Goal: Transaction & Acquisition: Book appointment/travel/reservation

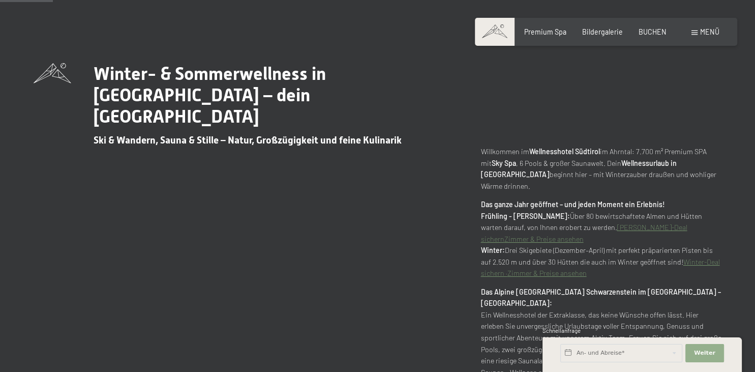
scroll to position [376, 0]
click at [711, 351] on span "Weiter" at bounding box center [704, 353] width 21 height 8
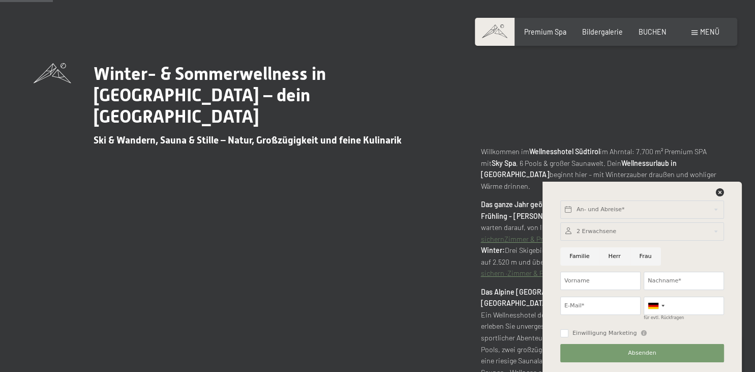
click at [586, 235] on div at bounding box center [643, 231] width 164 height 18
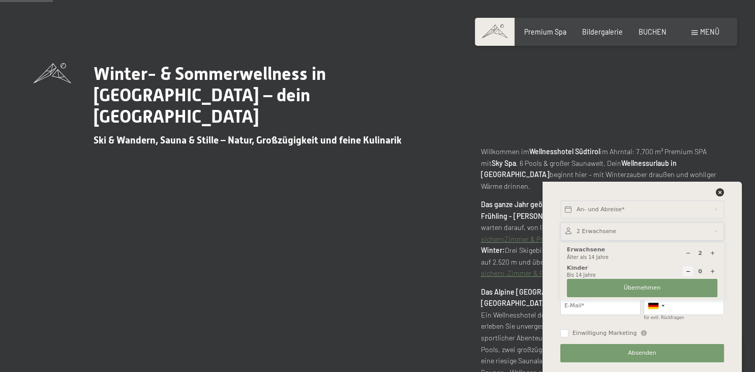
click at [689, 254] on icon at bounding box center [689, 253] width 6 height 6
type input "1"
click at [624, 292] on button "Übernehmen" at bounding box center [642, 288] width 151 height 18
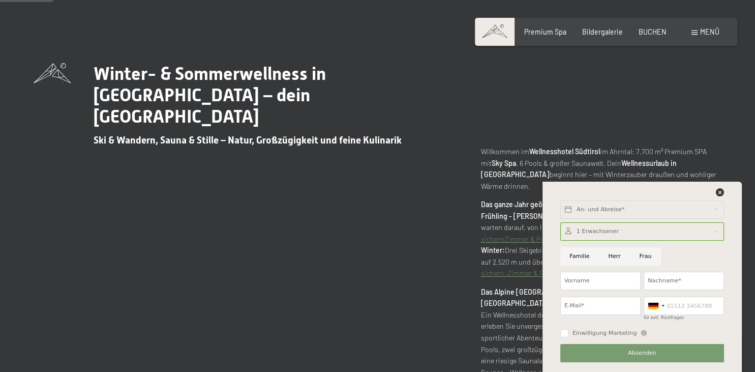
click at [719, 185] on div "An- und Abreise* Weiter Adressfelder ausblenden 1 Erwachsener 1 Erwachsene Älte…" at bounding box center [642, 277] width 177 height 190
click at [719, 190] on icon at bounding box center [720, 192] width 8 height 8
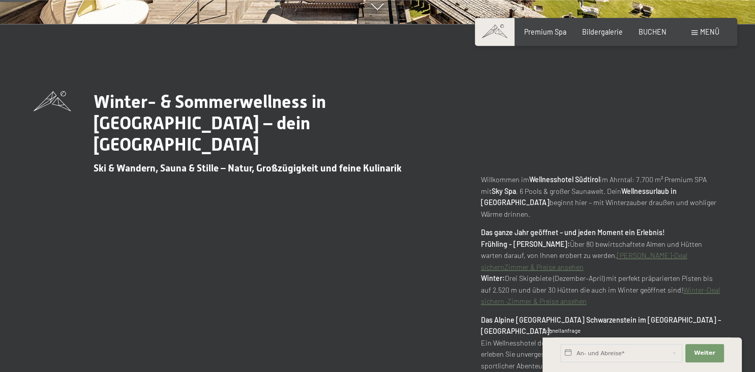
scroll to position [215, 0]
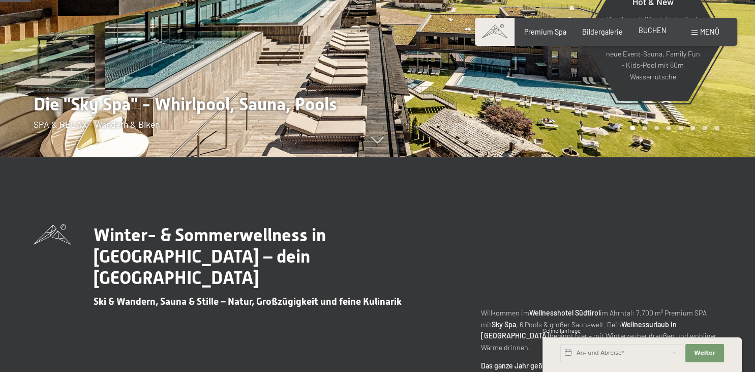
click at [648, 32] on span "BUCHEN" at bounding box center [653, 30] width 28 height 9
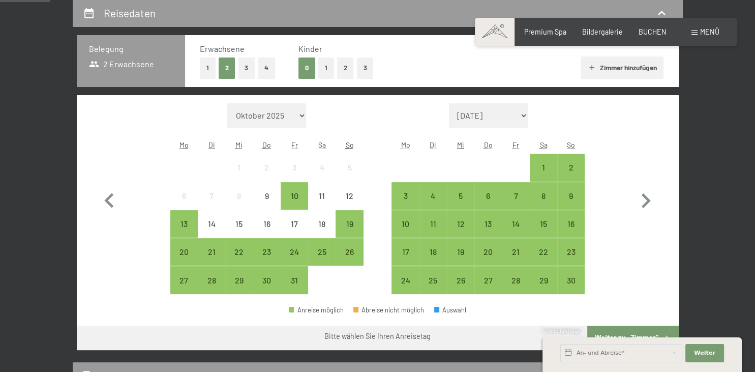
scroll to position [215, 0]
click at [202, 66] on button "1" at bounding box center [208, 67] width 16 height 21
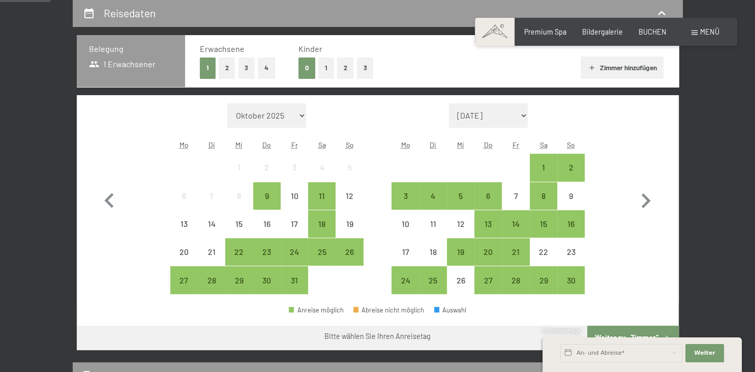
click at [449, 103] on select "November 2025 Dezember 2025 Januar 2026 Februar 2026 März 2026 April 2026 Mai 2…" at bounding box center [488, 115] width 79 height 24
select select "2026-05-01"
select select "2026-06-01"
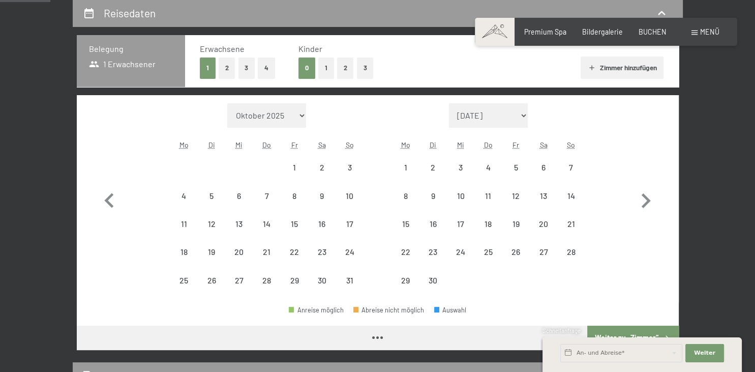
select select "2026-05-01"
select select "2026-06-01"
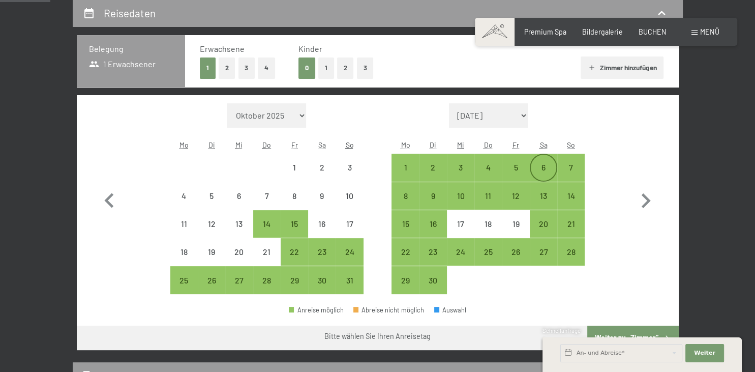
click at [546, 168] on div "6" at bounding box center [543, 175] width 25 height 25
select select "2026-05-01"
select select "2026-06-01"
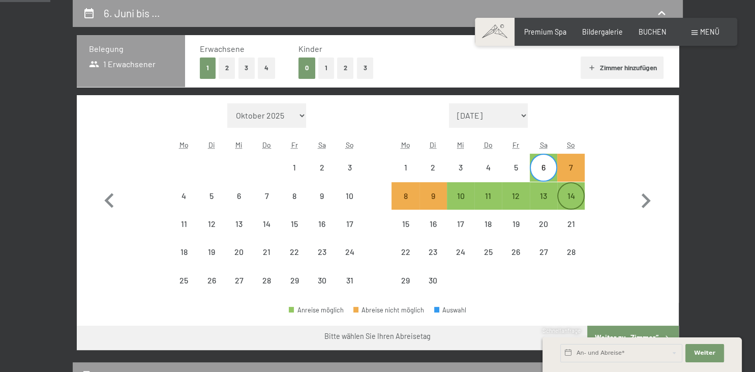
click at [568, 190] on div "14" at bounding box center [571, 195] width 25 height 25
select select "2026-05-01"
select select "2026-06-01"
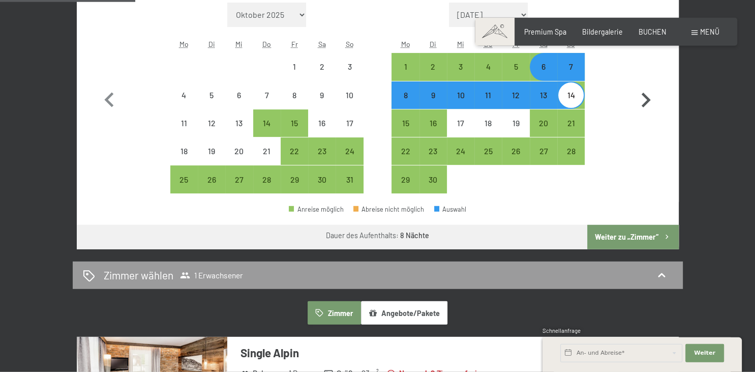
scroll to position [322, 0]
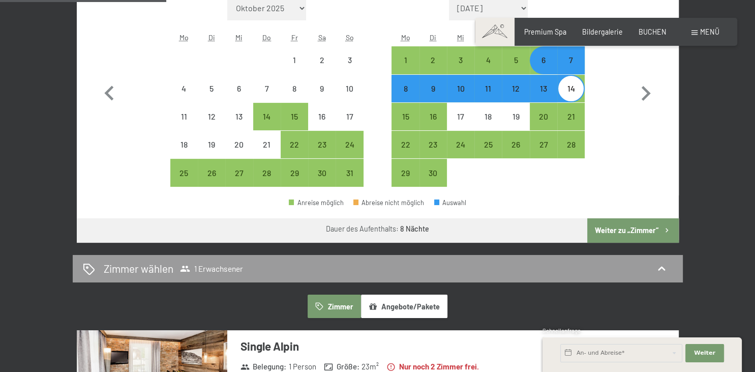
click at [646, 234] on button "Weiter zu „Zimmer“" at bounding box center [633, 230] width 91 height 24
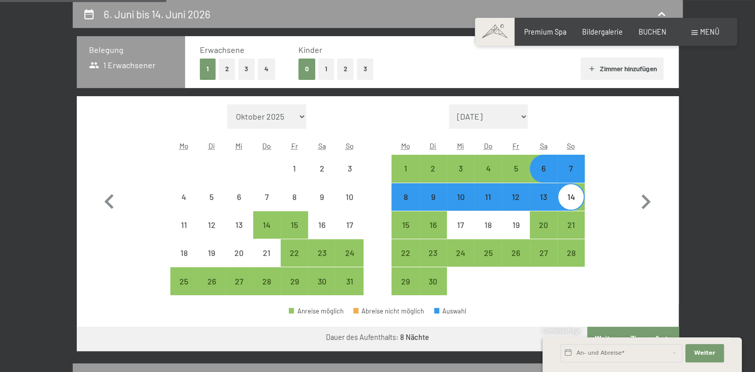
select select "2026-05-01"
select select "2026-06-01"
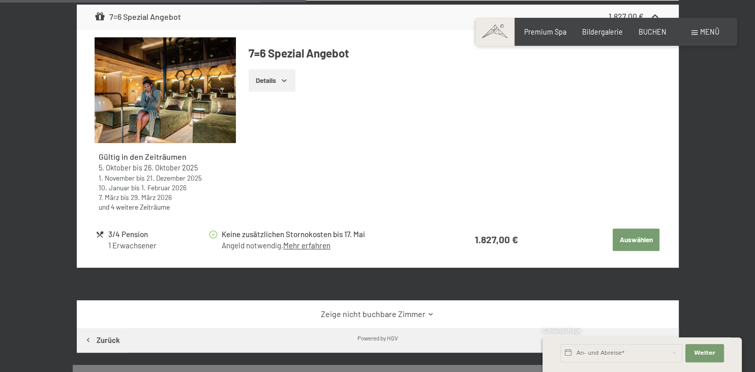
scroll to position [482, 0]
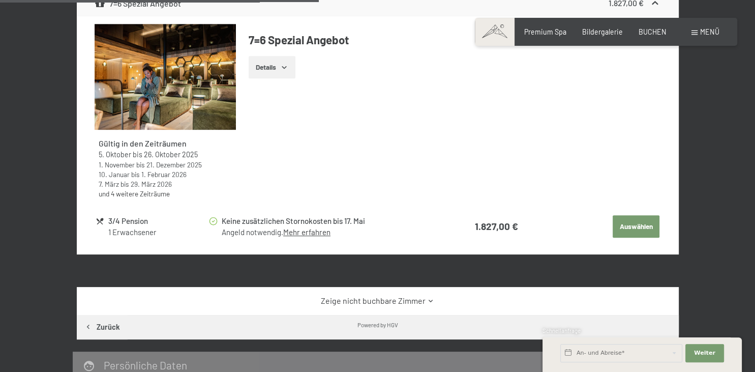
click at [626, 224] on button "Auswählen" at bounding box center [636, 226] width 47 height 22
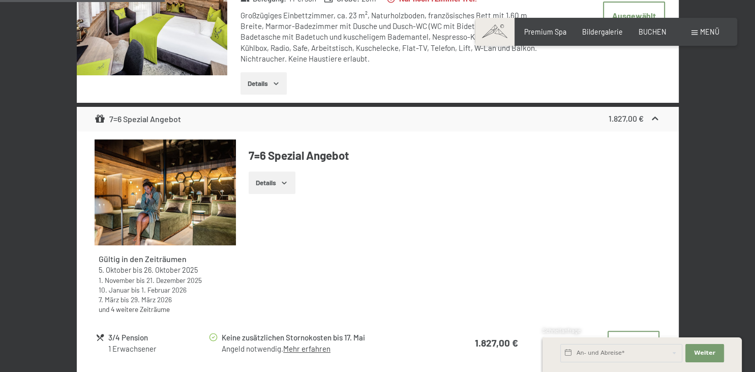
scroll to position [374, 0]
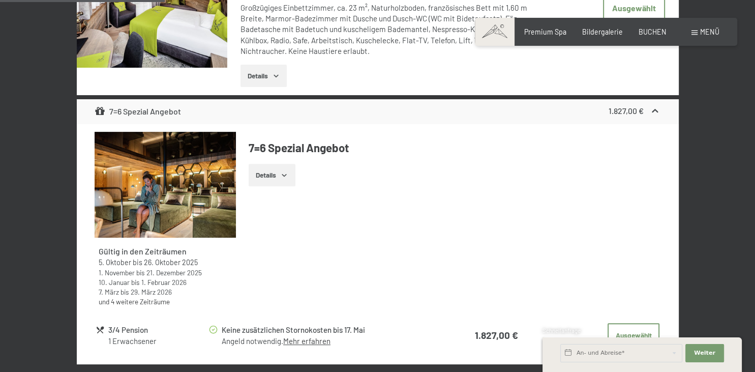
click at [284, 172] on icon "button" at bounding box center [284, 175] width 8 height 8
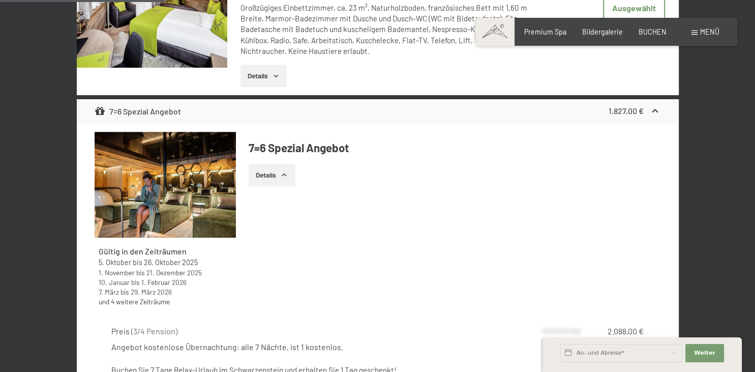
click at [275, 176] on button "Details" at bounding box center [272, 175] width 46 height 22
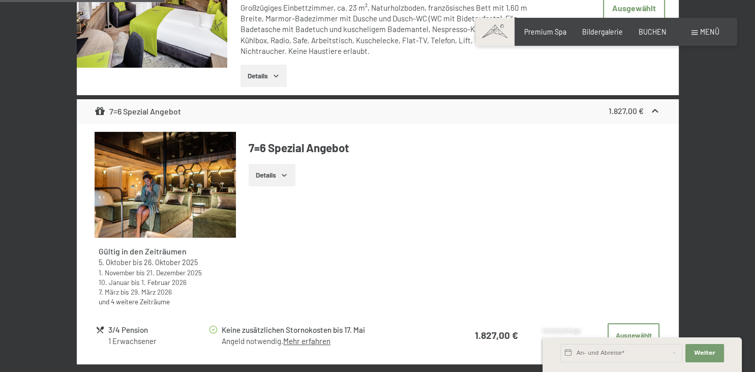
click at [297, 178] on div "Details" at bounding box center [455, 175] width 412 height 22
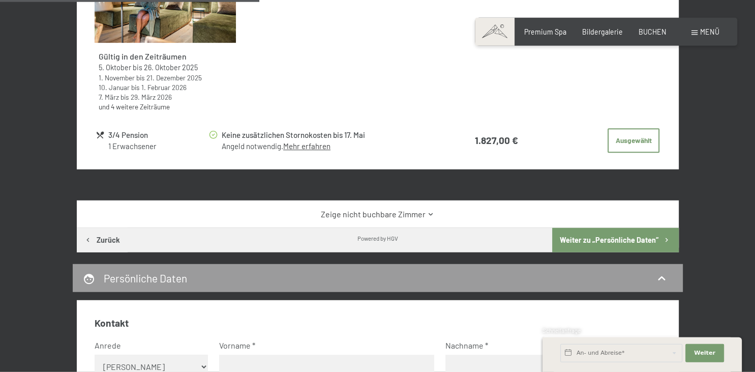
scroll to position [589, 0]
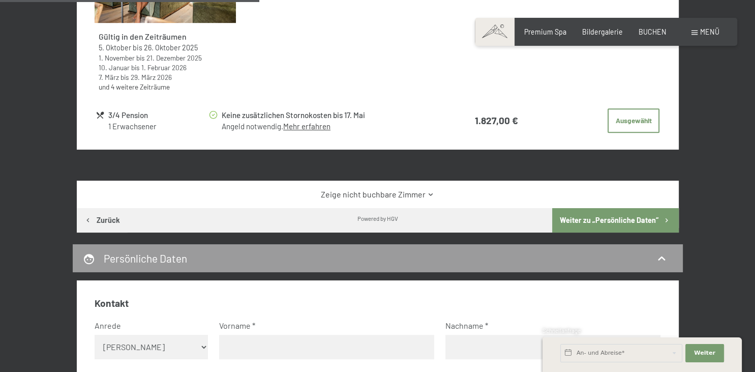
click at [367, 193] on link "Zeige nicht buchbare Zimmer" at bounding box center [378, 194] width 566 height 11
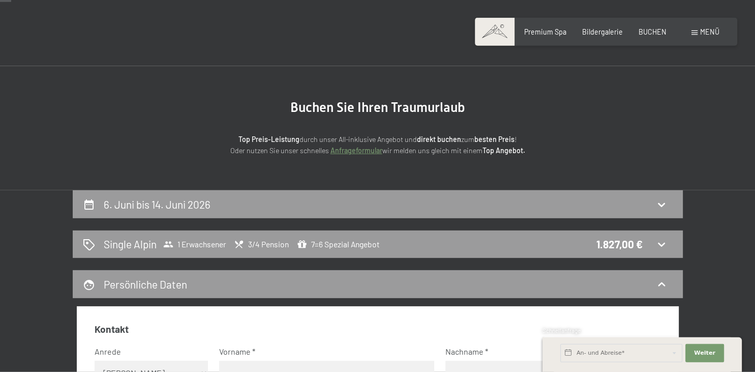
scroll to position [53, 0]
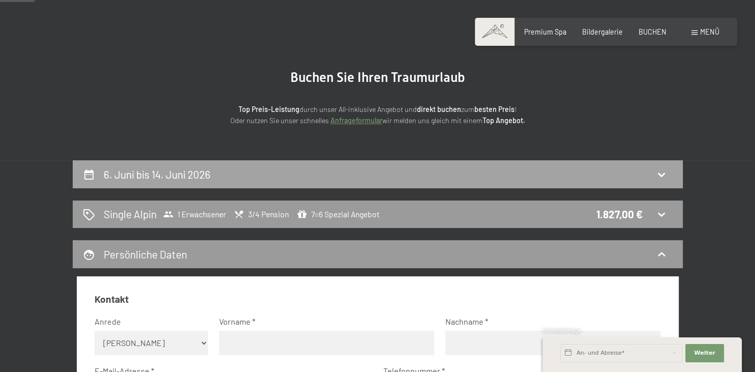
click at [601, 176] on div "6. Juni bis 14. Juni 2026" at bounding box center [378, 174] width 590 height 15
select select "2026-05-01"
select select "2026-06-01"
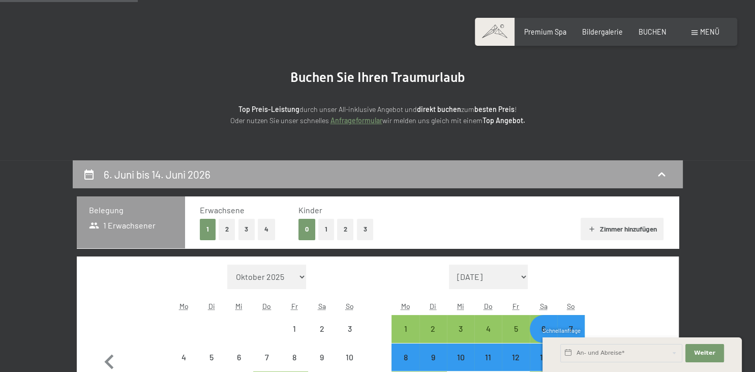
scroll to position [214, 0]
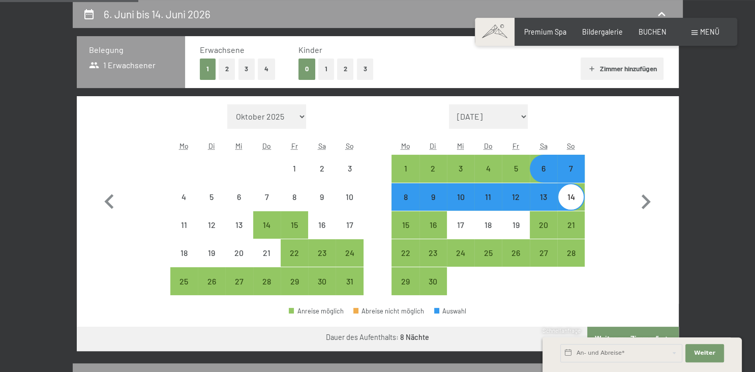
click at [46, 64] on div "6. Juni bis 14. Juni 2026 Belegung 1 Erwachsener Erwachsene 1 2 3 4 Kinder 0 1 …" at bounding box center [378, 235] width 678 height 471
click at [544, 167] on div "6" at bounding box center [543, 176] width 25 height 25
select select "2026-05-01"
select select "2026-06-01"
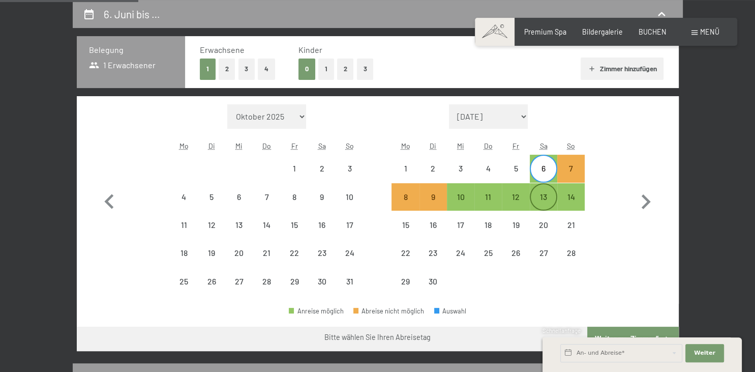
click at [544, 189] on div "13" at bounding box center [543, 196] width 25 height 25
select select "2026-05-01"
select select "2026-06-01"
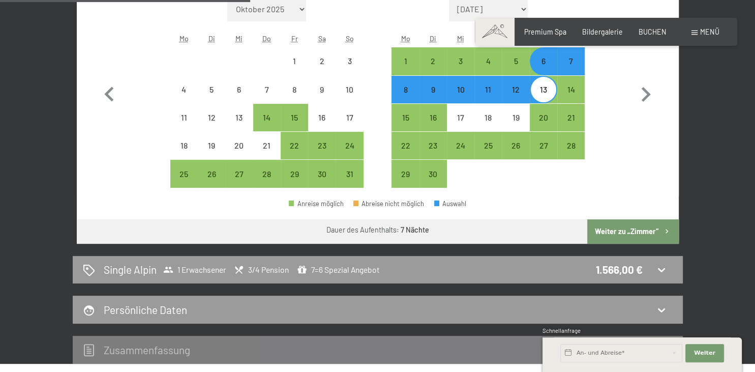
click at [625, 234] on button "Weiter zu „Zimmer“" at bounding box center [633, 231] width 91 height 24
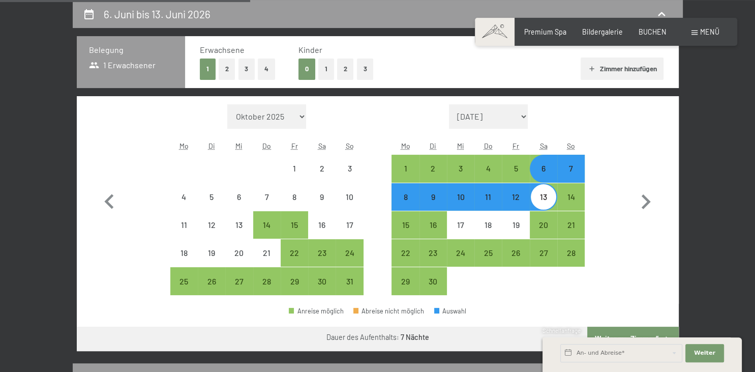
select select "2026-05-01"
select select "2026-06-01"
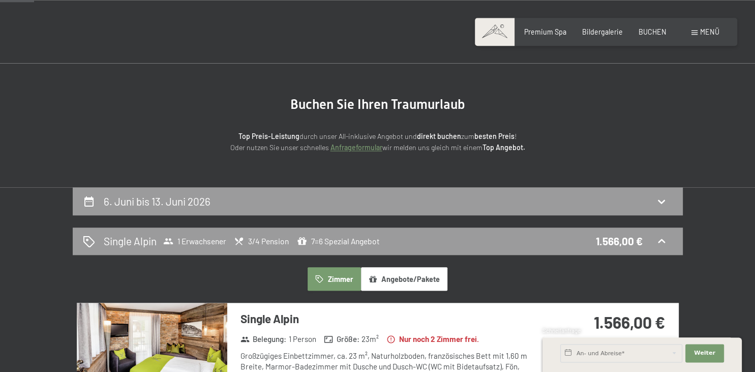
scroll to position [53, 0]
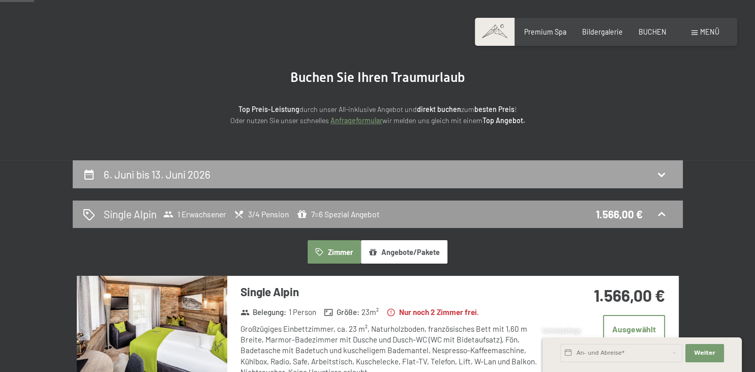
click at [375, 167] on div "6. Juni bis 13. Juni 2026" at bounding box center [378, 174] width 590 height 15
select select "2026-05-01"
select select "2026-06-01"
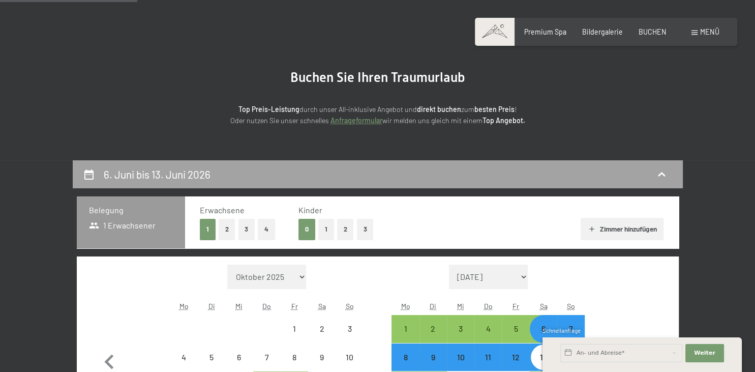
scroll to position [214, 0]
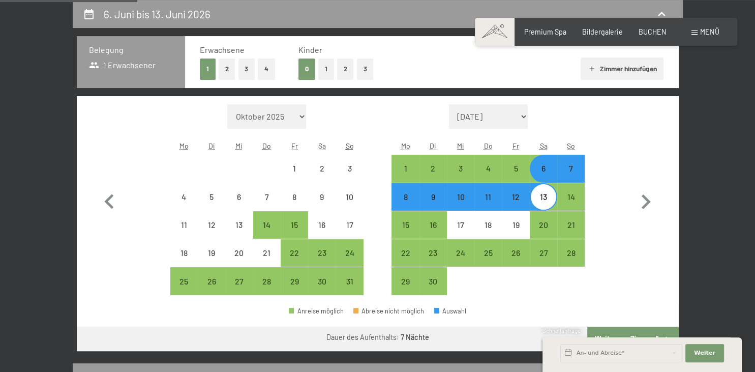
click at [540, 165] on div "6" at bounding box center [543, 176] width 25 height 25
select select "2026-05-01"
select select "2026-06-01"
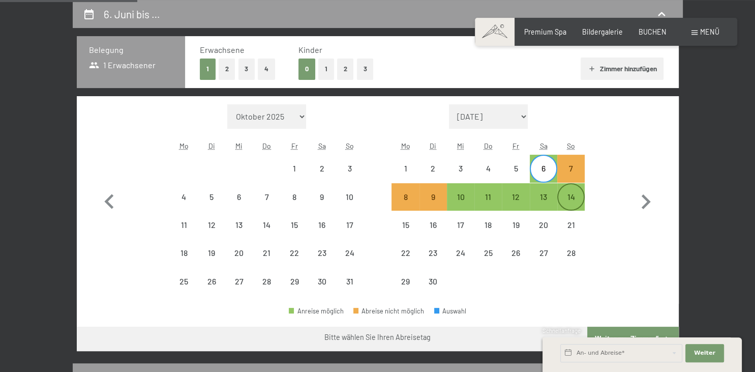
click at [563, 189] on div "14" at bounding box center [571, 196] width 25 height 25
select select "2026-05-01"
select select "2026-06-01"
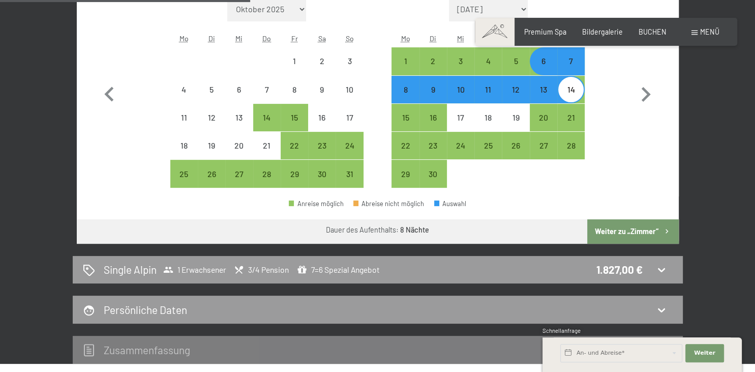
click at [620, 235] on button "Weiter zu „Zimmer“" at bounding box center [633, 231] width 91 height 24
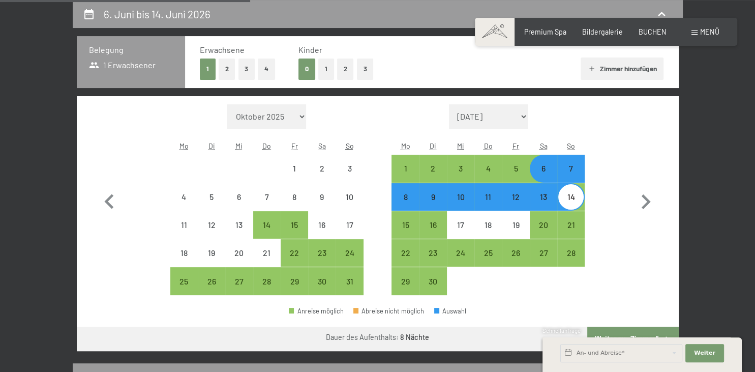
select select "2026-05-01"
select select "2026-06-01"
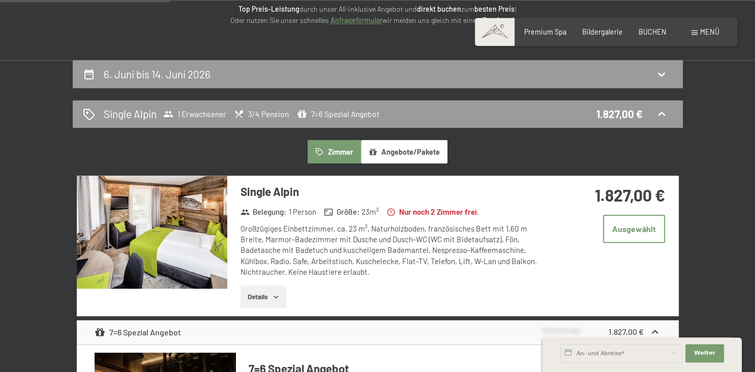
scroll to position [52, 0]
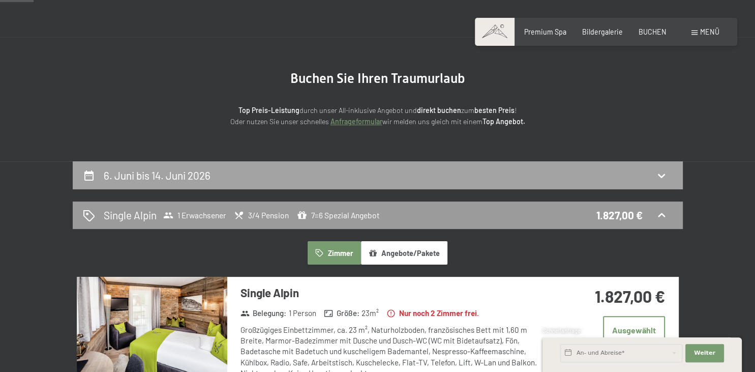
click at [312, 168] on div "6. Juni bis 14. Juni 2026" at bounding box center [378, 175] width 590 height 15
select select "2026-05-01"
select select "2026-06-01"
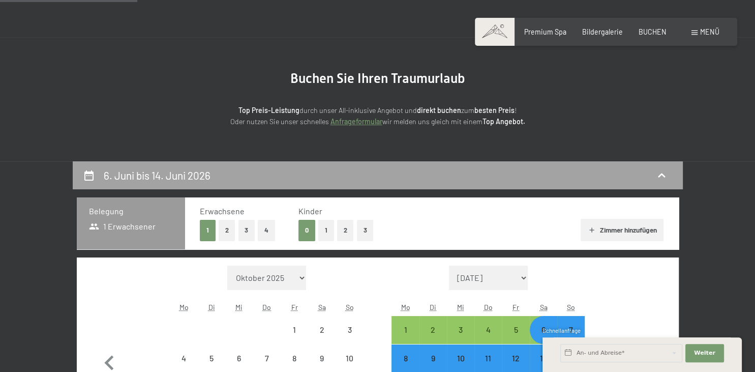
scroll to position [214, 0]
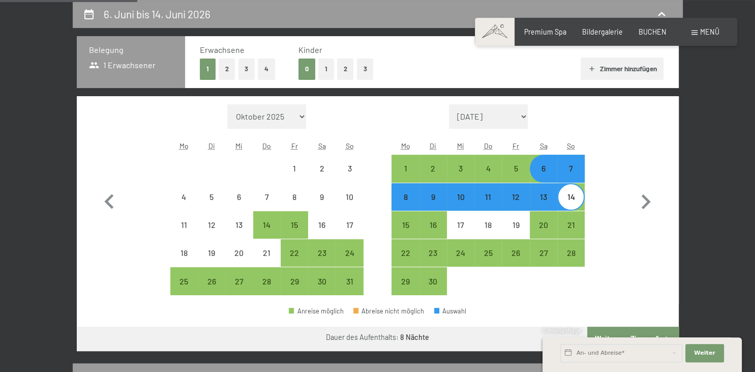
click at [230, 69] on button "2" at bounding box center [227, 69] width 17 height 21
select select "2026-05-01"
select select "2026-06-01"
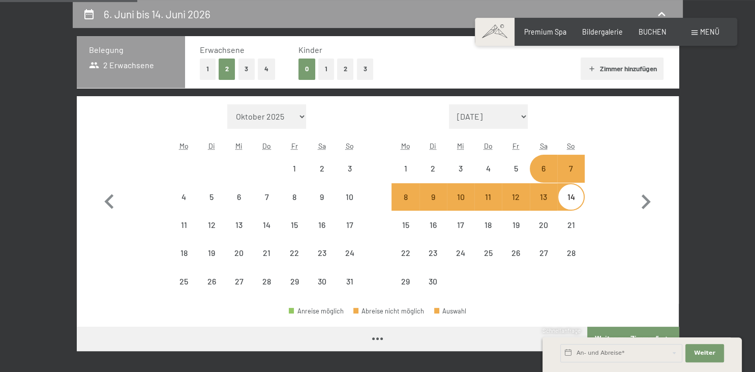
select select "2026-05-01"
select select "2026-06-01"
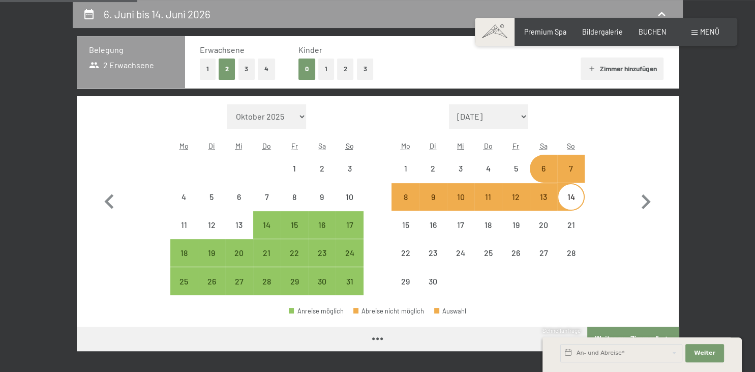
select select "2026-05-01"
select select "2026-06-01"
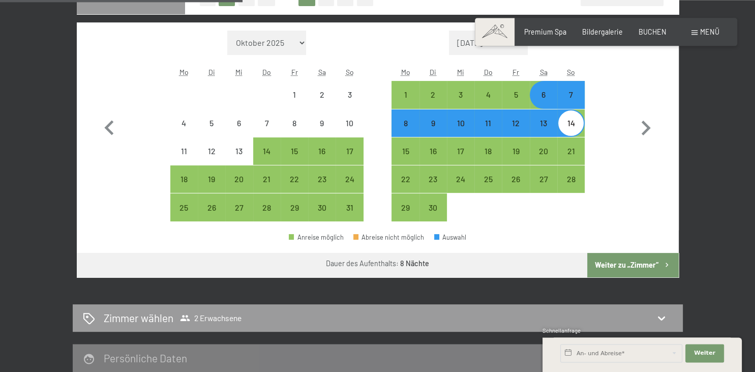
scroll to position [321, 0]
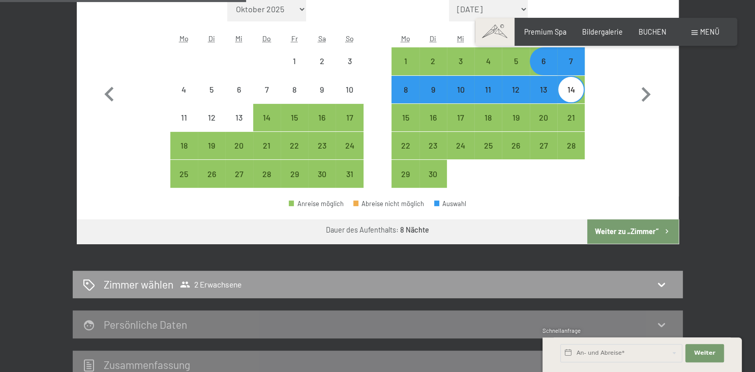
click at [618, 229] on button "Weiter zu „Zimmer“" at bounding box center [633, 231] width 91 height 24
select select "2026-05-01"
select select "2026-06-01"
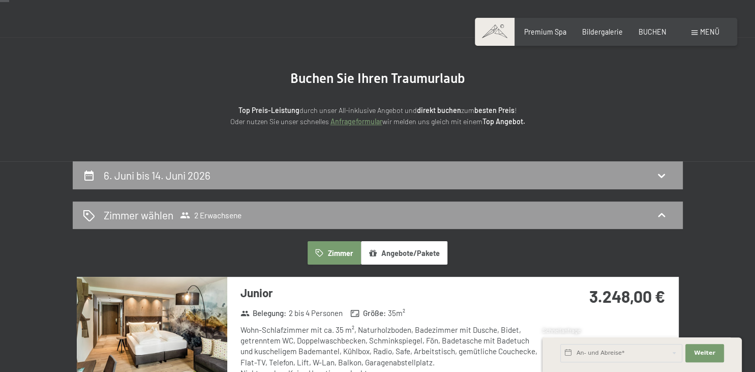
scroll to position [0, 0]
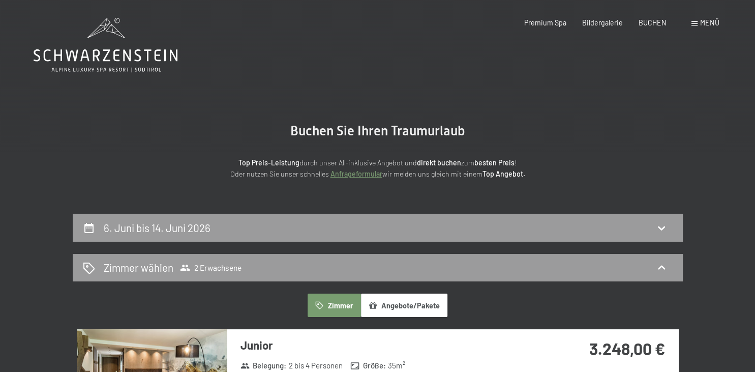
click at [715, 23] on span "Menü" at bounding box center [710, 22] width 19 height 9
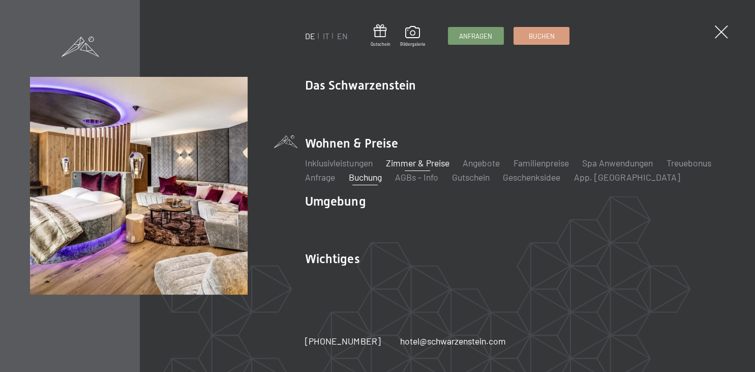
click at [404, 162] on link "Zimmer & Preise" at bounding box center [418, 162] width 64 height 11
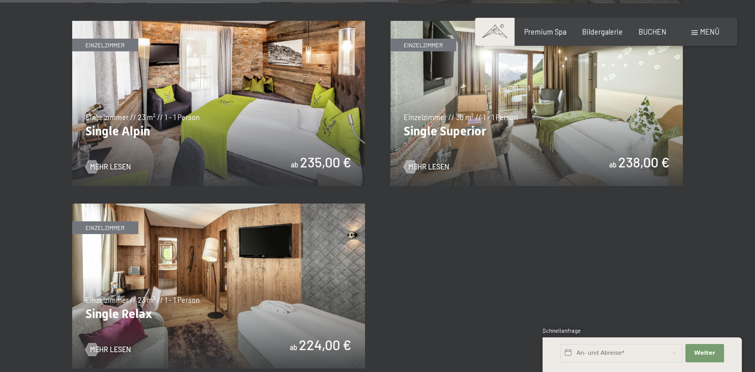
scroll to position [1504, 0]
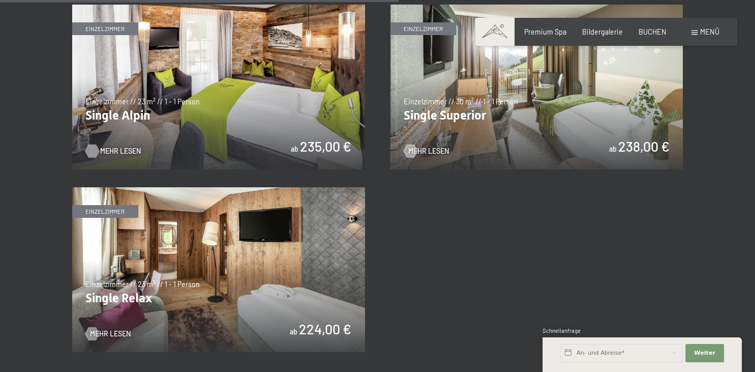
click at [123, 149] on span "Mehr Lesen" at bounding box center [120, 151] width 41 height 10
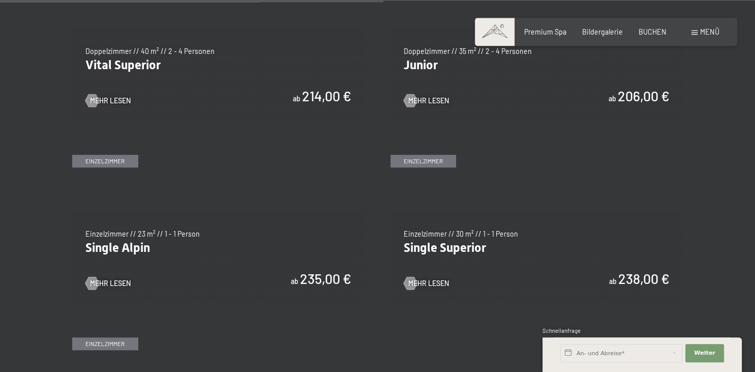
scroll to position [1504, 0]
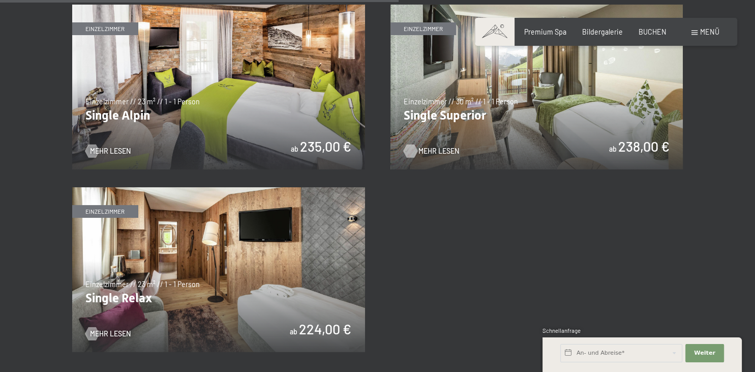
click at [414, 150] on div at bounding box center [410, 150] width 8 height 13
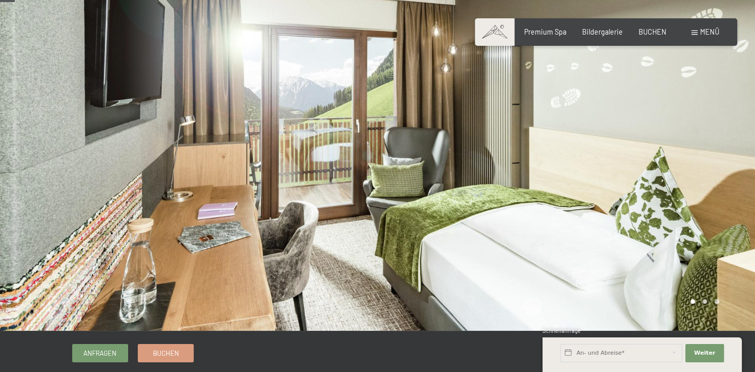
scroll to position [53, 0]
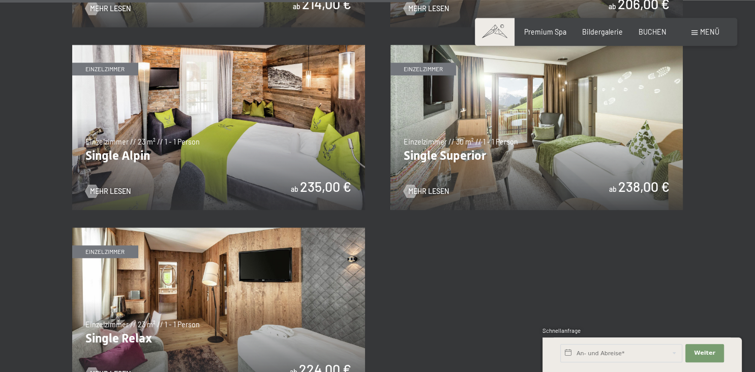
scroll to position [1558, 0]
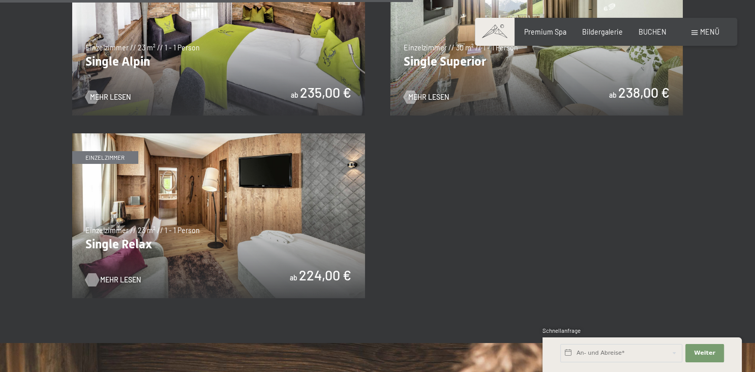
click at [125, 276] on span "Mehr Lesen" at bounding box center [120, 280] width 41 height 10
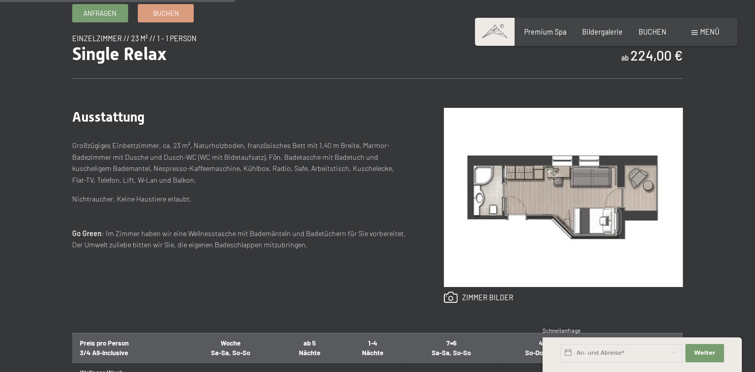
scroll to position [322, 0]
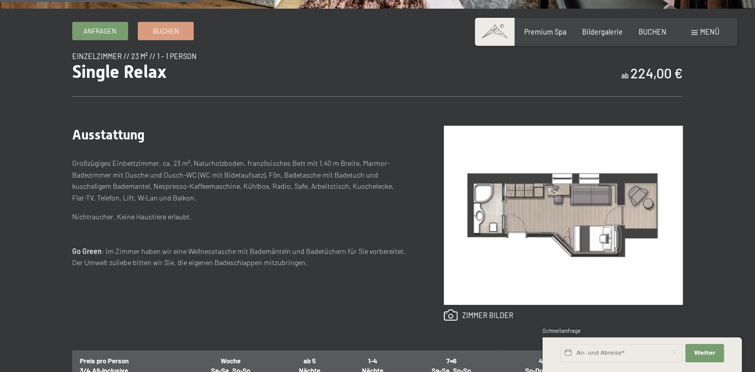
click at [533, 229] on img at bounding box center [563, 215] width 239 height 179
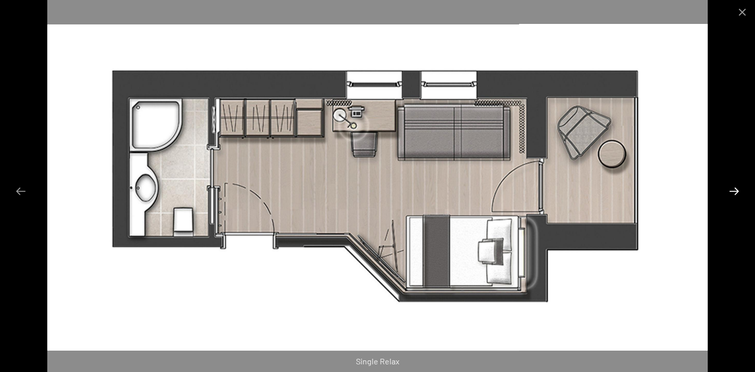
click at [737, 193] on button "Next slide" at bounding box center [734, 191] width 21 height 20
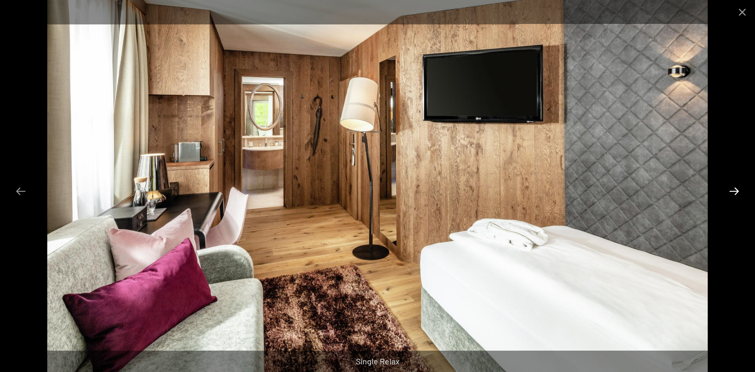
click at [737, 193] on button "Next slide" at bounding box center [734, 191] width 21 height 20
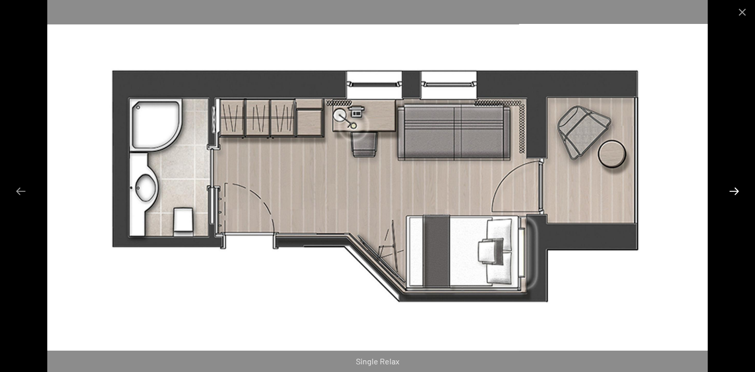
click at [737, 193] on button "Next slide" at bounding box center [734, 191] width 21 height 20
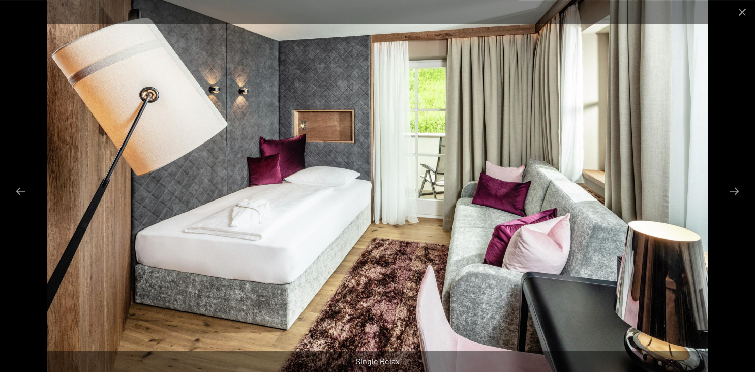
scroll to position [429, 0]
click at [733, 190] on button "Next slide" at bounding box center [734, 191] width 21 height 20
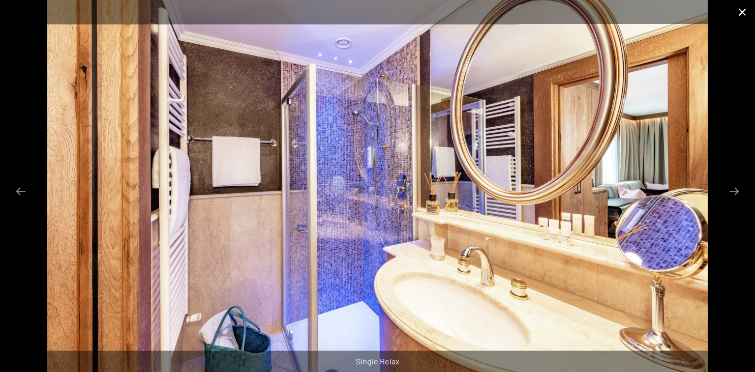
click at [734, 11] on button "Close gallery" at bounding box center [742, 12] width 25 height 24
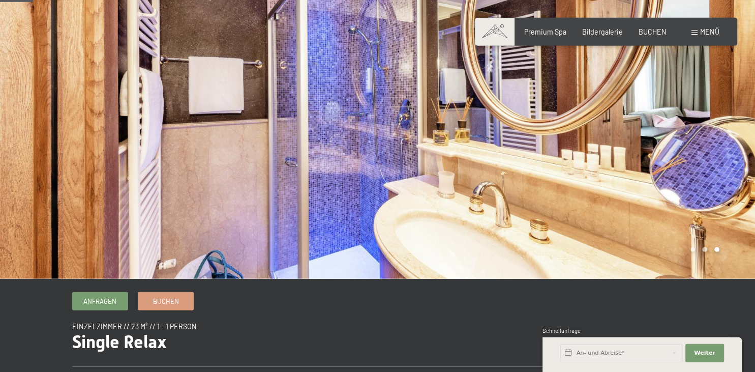
scroll to position [0, 0]
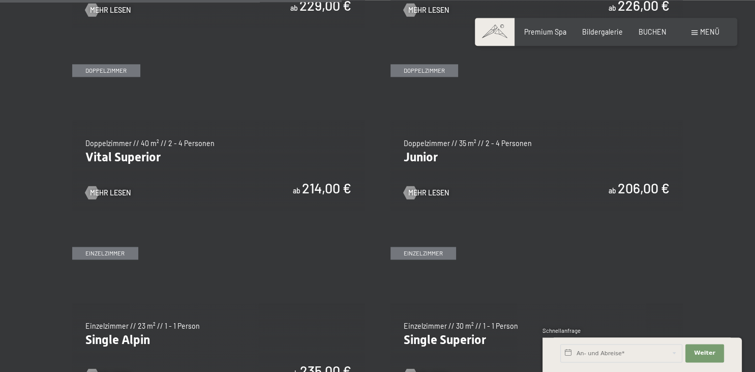
scroll to position [1289, 0]
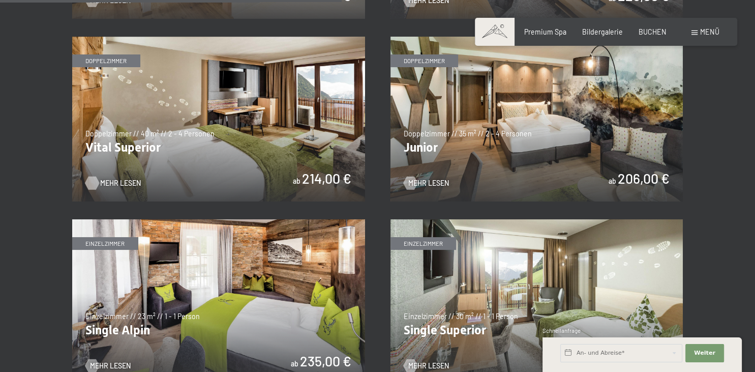
click at [119, 179] on span "Mehr Lesen" at bounding box center [120, 183] width 41 height 10
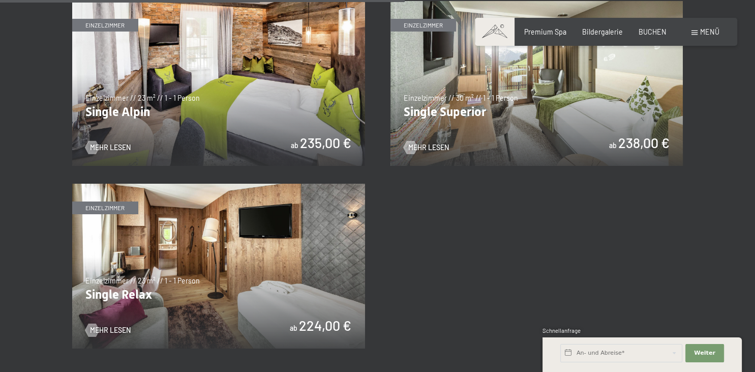
scroll to position [1504, 0]
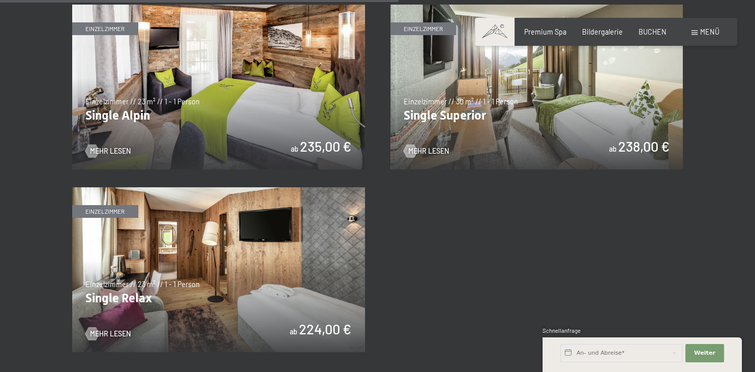
click at [509, 86] on img at bounding box center [537, 87] width 293 height 165
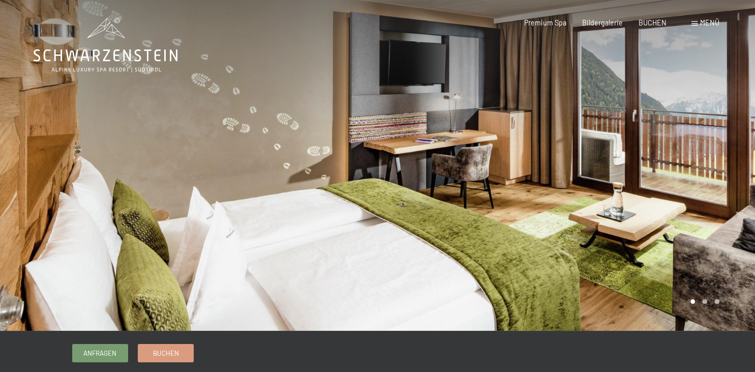
click at [725, 188] on div at bounding box center [567, 165] width 378 height 331
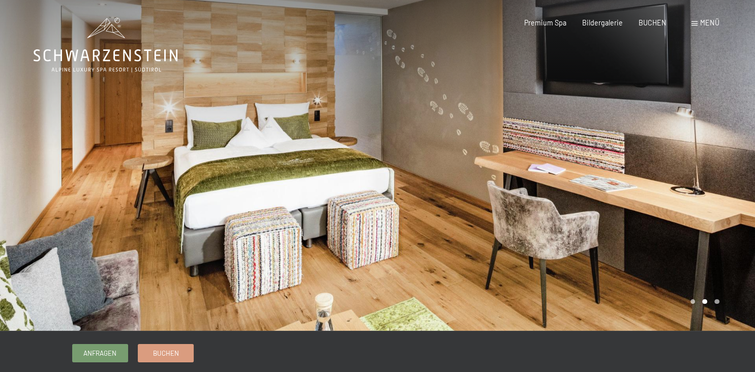
click at [580, 177] on div at bounding box center [567, 165] width 378 height 331
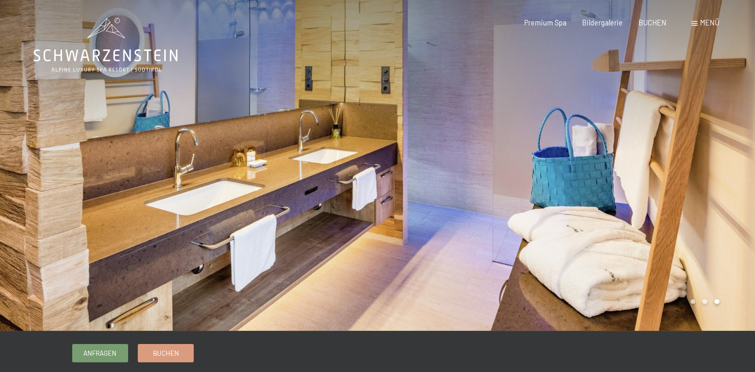
click at [580, 177] on div at bounding box center [567, 165] width 378 height 331
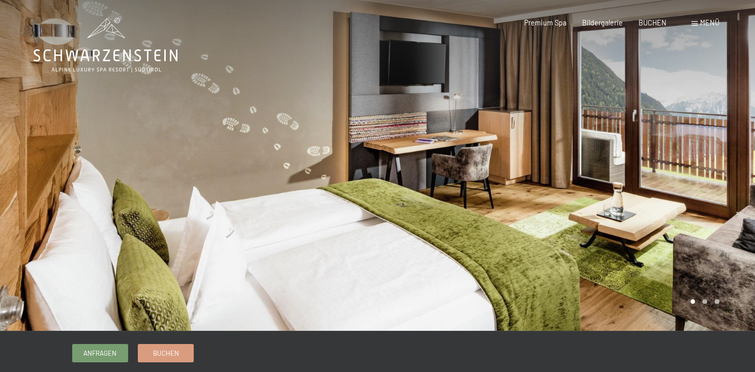
click at [580, 177] on div at bounding box center [567, 165] width 378 height 331
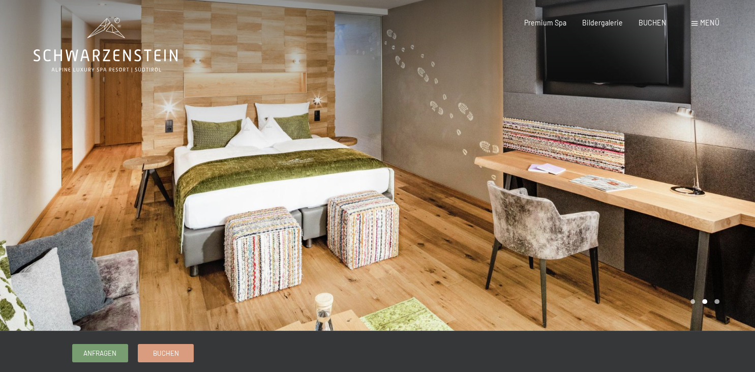
click at [580, 177] on div at bounding box center [567, 165] width 378 height 331
